Goal: Check status: Check status

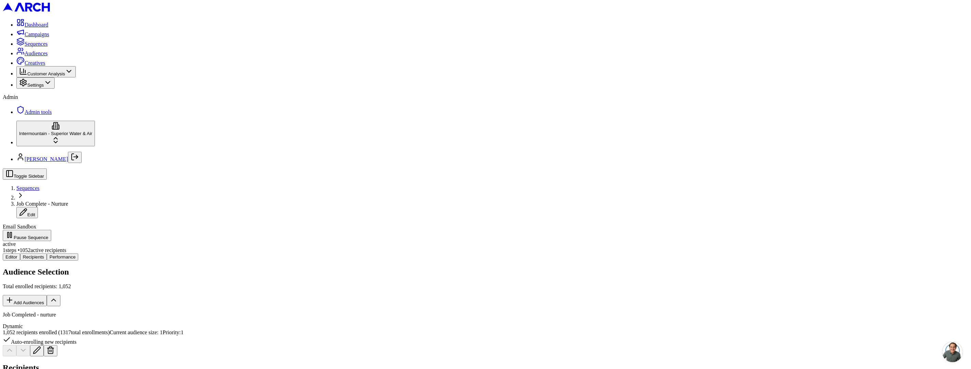
scroll to position [18, 0]
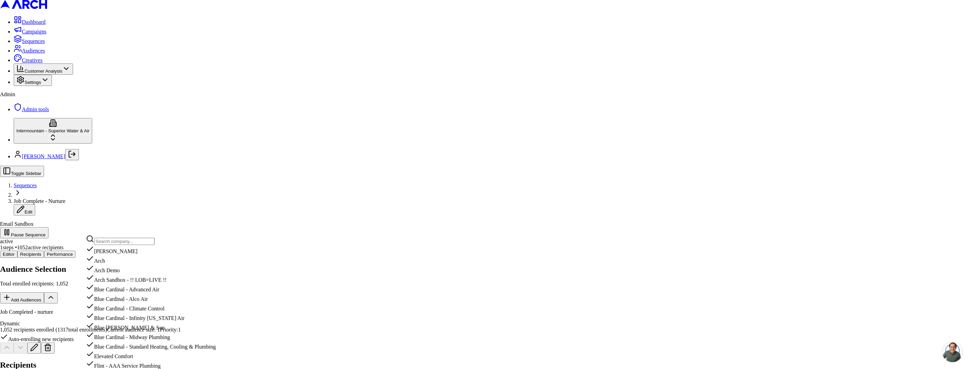
click at [114, 239] on input "text" at bounding box center [124, 241] width 60 height 7
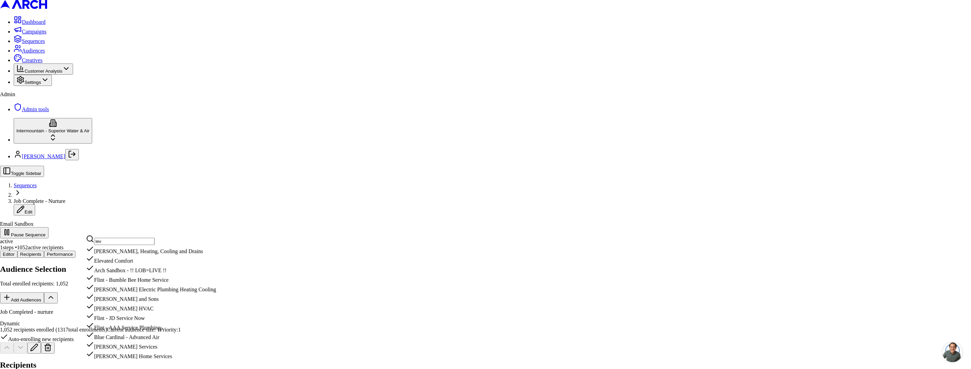
scroll to position [1, 0]
type input "lev"
